Goal: Task Accomplishment & Management: Manage account settings

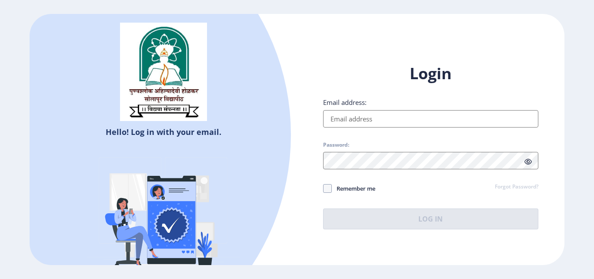
click at [365, 114] on input "Email address:" at bounding box center [430, 118] width 215 height 17
click at [368, 120] on input "Email address:" at bounding box center [430, 118] width 215 height 17
type input "[EMAIL_ADDRESS][DOMAIN_NAME]"
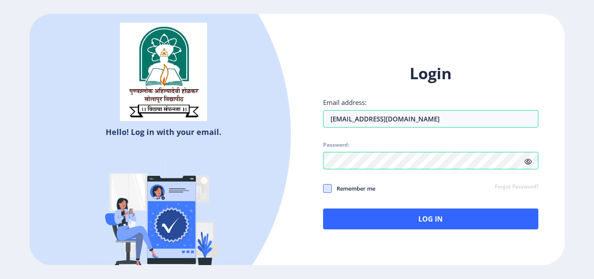
click at [330, 187] on span at bounding box center [327, 188] width 9 height 9
click at [323, 188] on input "Remember me" at bounding box center [323, 188] width 0 height 0
checkbox input "true"
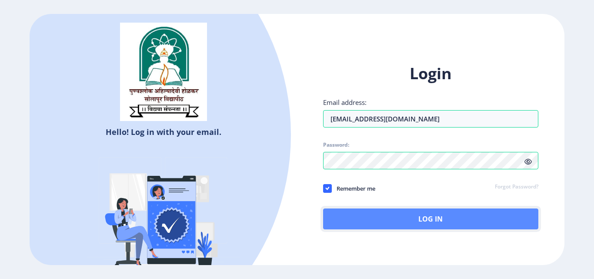
click at [393, 220] on button "Log In" at bounding box center [430, 218] width 215 height 21
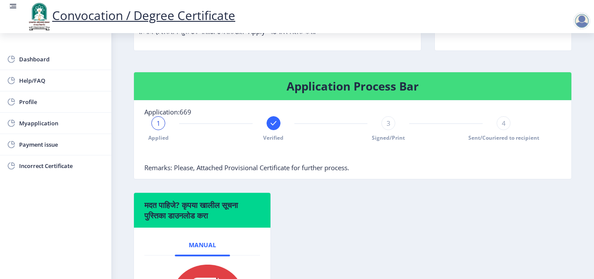
scroll to position [130, 0]
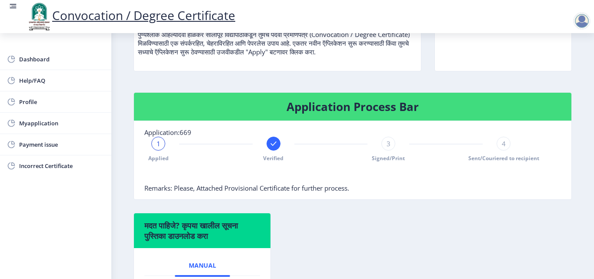
click at [234, 188] on span "Remarks: Please, Attached Provisional Certificate for further process." at bounding box center [246, 187] width 205 height 9
click at [43, 123] on span "Myapplication" at bounding box center [61, 123] width 85 height 10
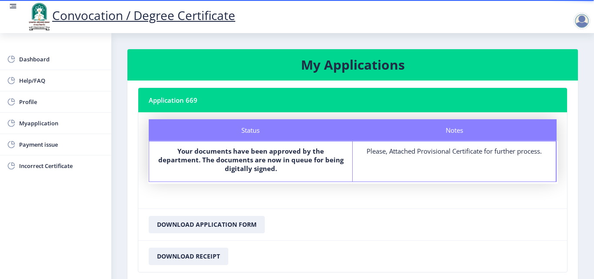
click at [583, 21] on div at bounding box center [581, 20] width 17 height 17
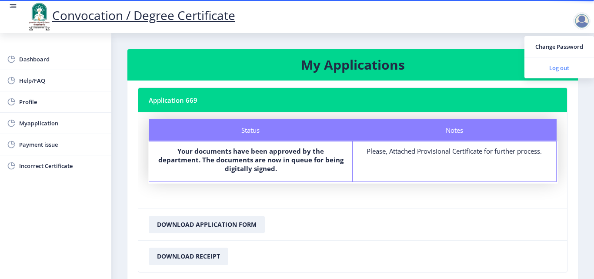
click at [543, 71] on span "Log out" at bounding box center [559, 68] width 56 height 10
